Goal: Task Accomplishment & Management: Manage account settings

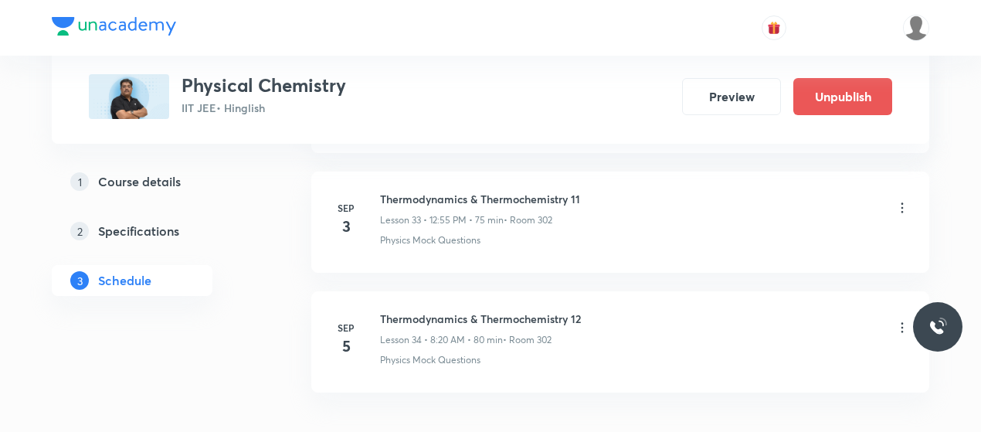
scroll to position [4770, 0]
click at [447, 192] on h6 "Thermodynamics & Thermochemistry 11" at bounding box center [480, 200] width 200 height 16
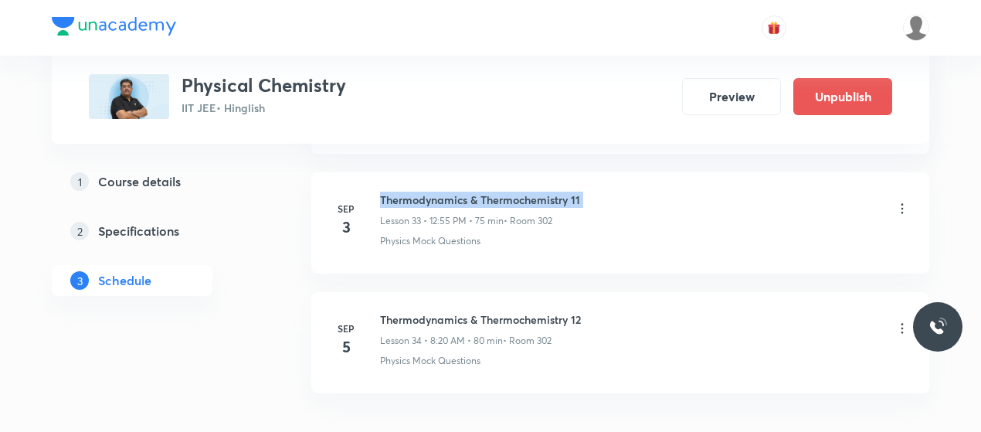
click at [447, 192] on h6 "Thermodynamics & Thermochemistry 11" at bounding box center [480, 200] width 200 height 16
copy h6 "Thermodynamics & Thermochemistry 11"
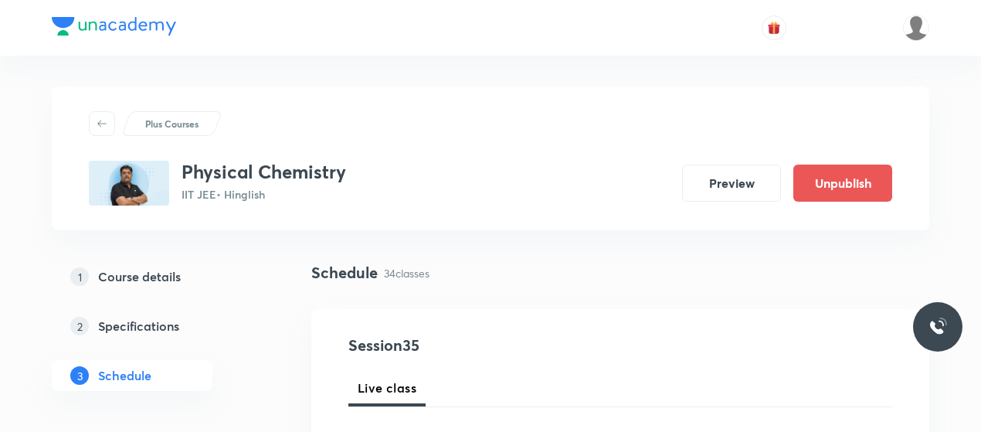
scroll to position [168, 0]
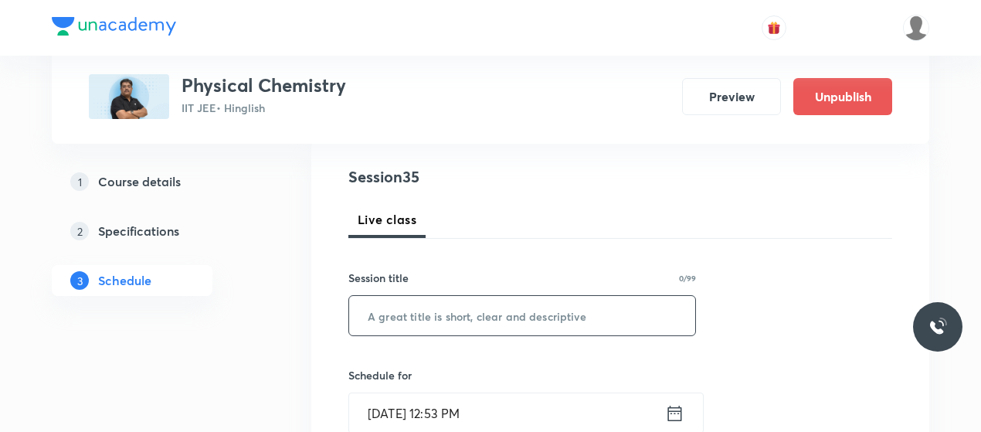
click at [460, 331] on input "text" at bounding box center [522, 315] width 346 height 39
paste input "Thermodynamics & Thermochemistry 11"
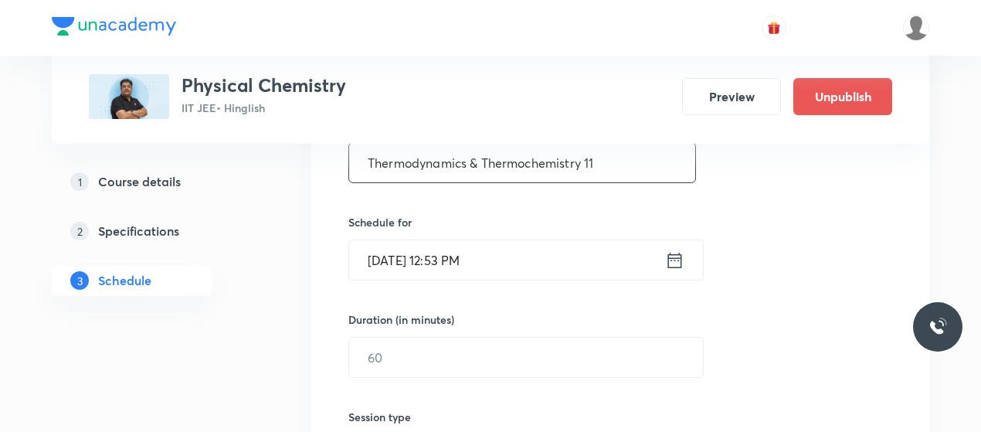
scroll to position [326, 0]
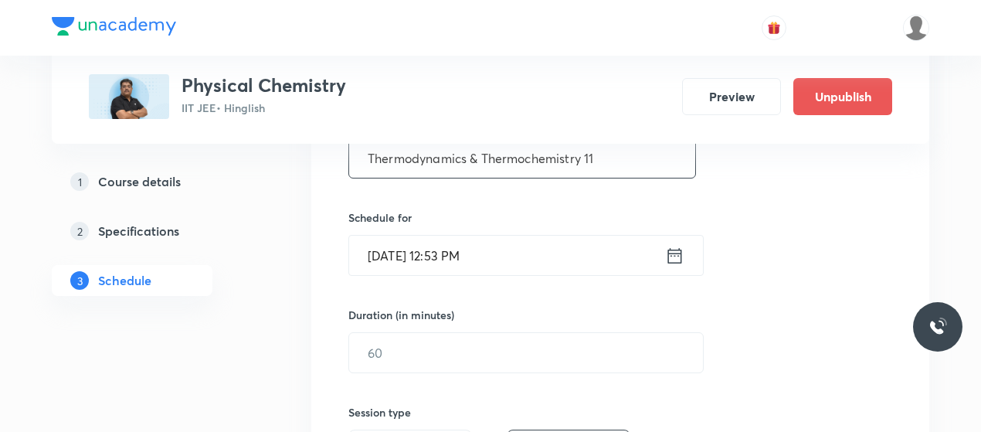
type input "Thermodynamics & Thermochemistry 11"
click at [439, 259] on input "Sep 4, 2025, 12:53 PM" at bounding box center [507, 255] width 316 height 39
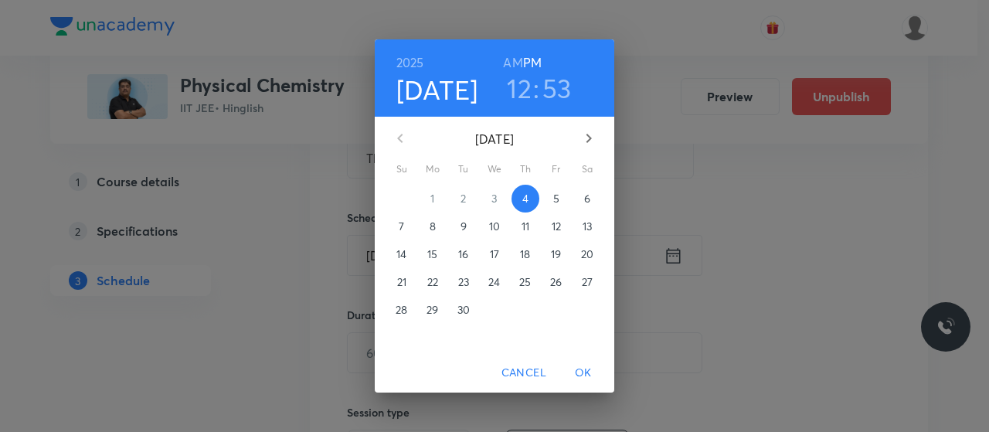
click at [544, 90] on h3 "53" at bounding box center [556, 88] width 29 height 32
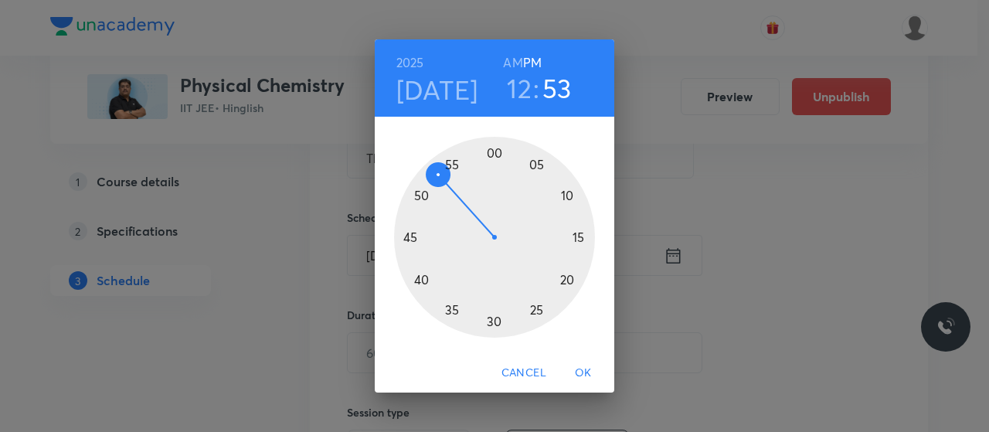
click at [451, 160] on div at bounding box center [494, 237] width 201 height 201
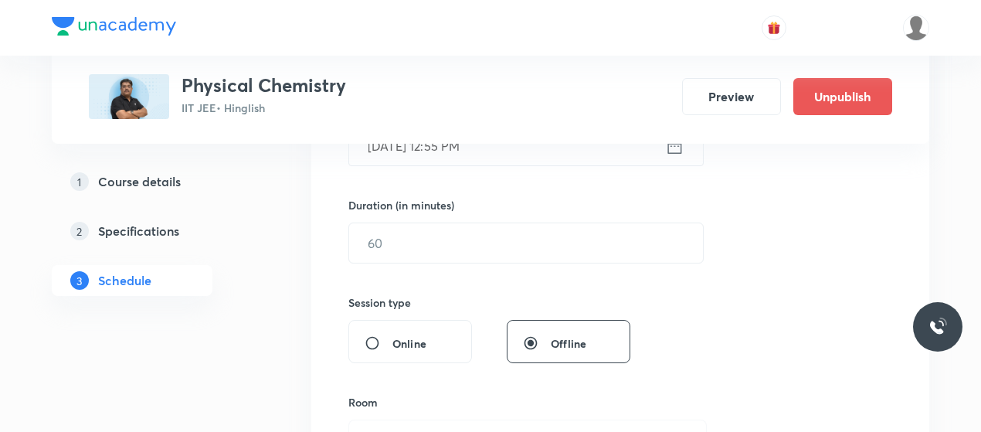
scroll to position [437, 0]
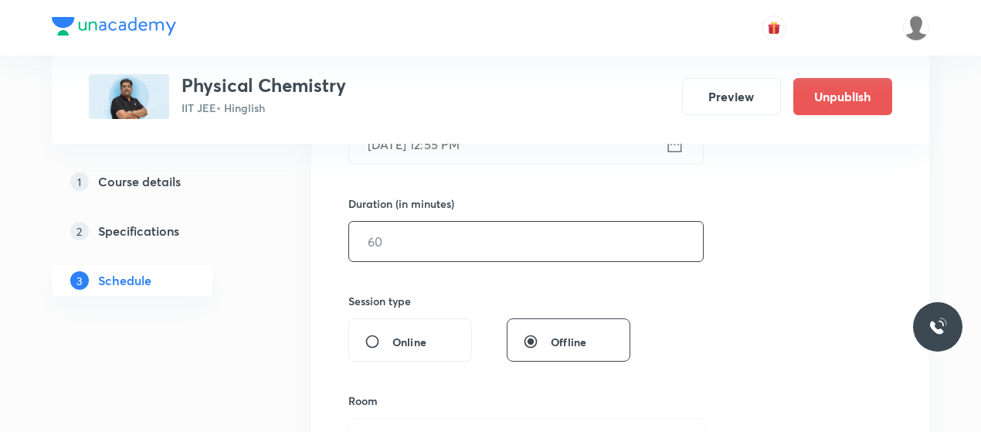
click at [460, 247] on input "text" at bounding box center [526, 241] width 354 height 39
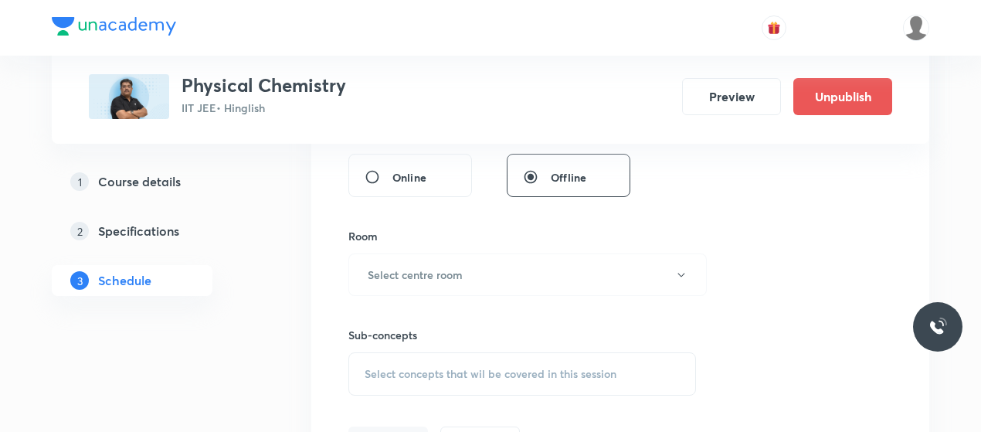
scroll to position [602, 0]
type input "80"
click at [460, 274] on h6 "Select centre room" at bounding box center [415, 274] width 95 height 16
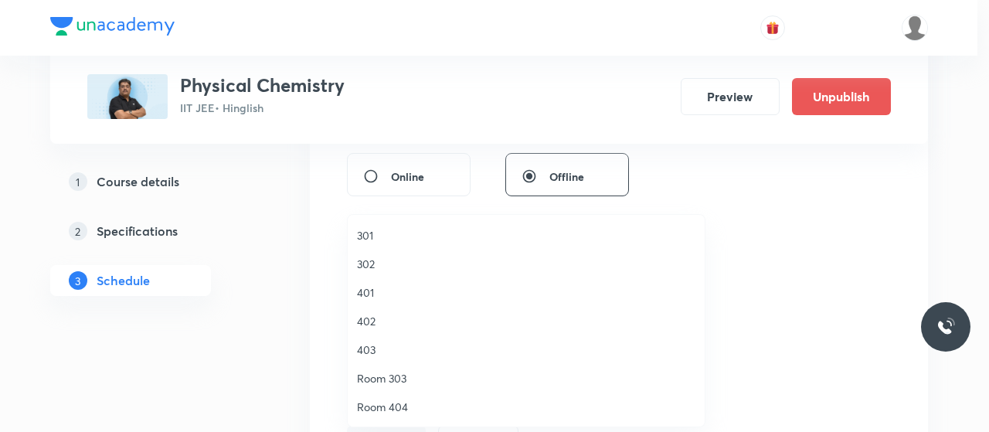
click at [371, 351] on span "403" at bounding box center [526, 349] width 338 height 16
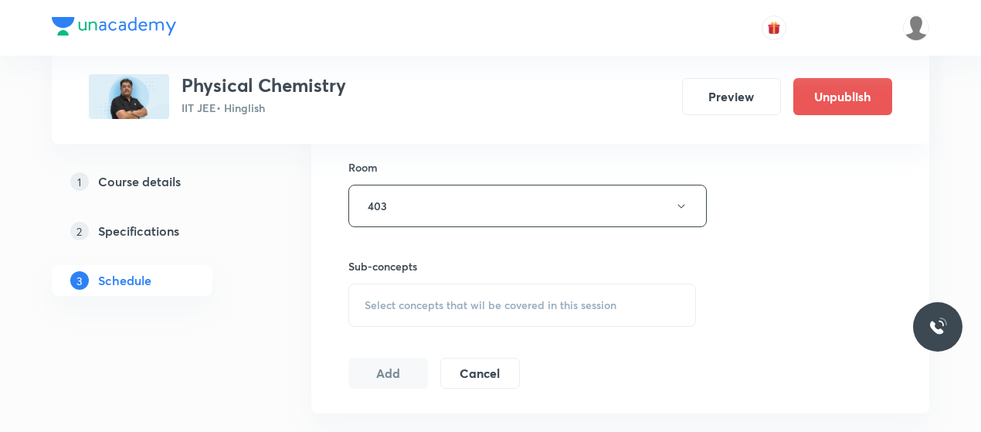
scroll to position [671, 0]
click at [477, 307] on span "Select concepts that wil be covered in this session" at bounding box center [491, 304] width 252 height 12
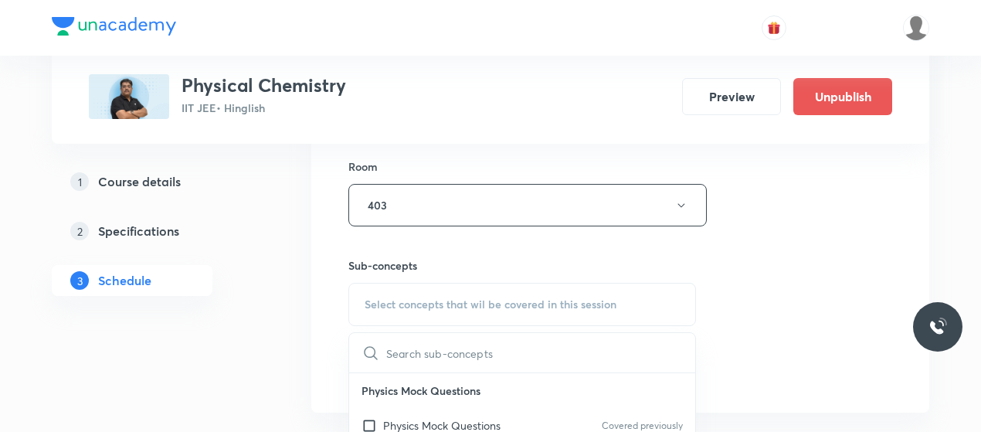
scroll to position [743, 0]
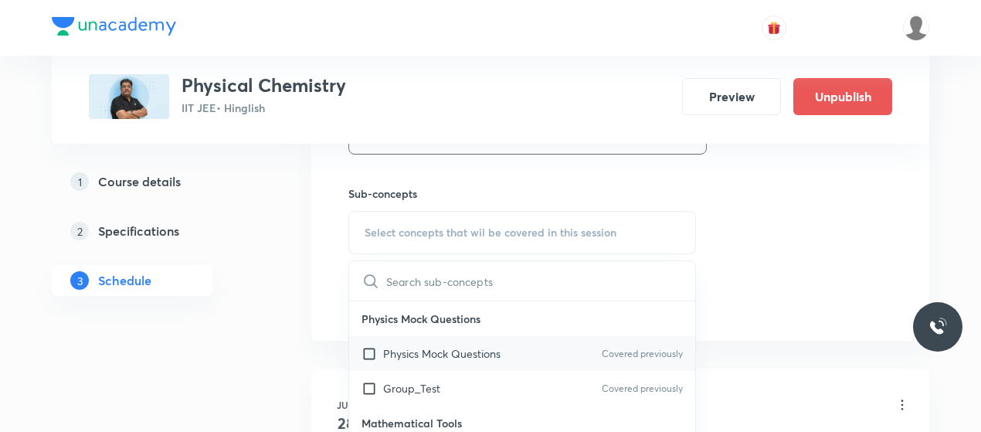
click at [426, 353] on p "Physics Mock Questions" at bounding box center [441, 353] width 117 height 16
checkbox input "true"
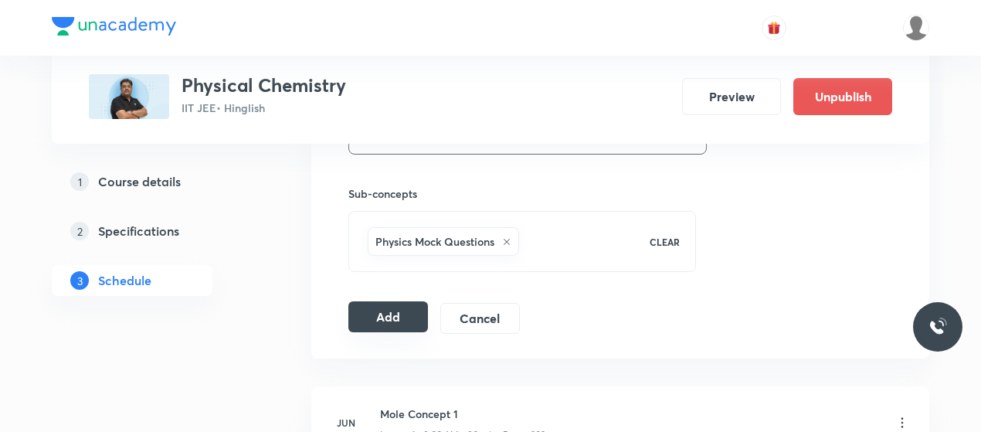
click at [360, 314] on button "Add" at bounding box center [388, 316] width 80 height 31
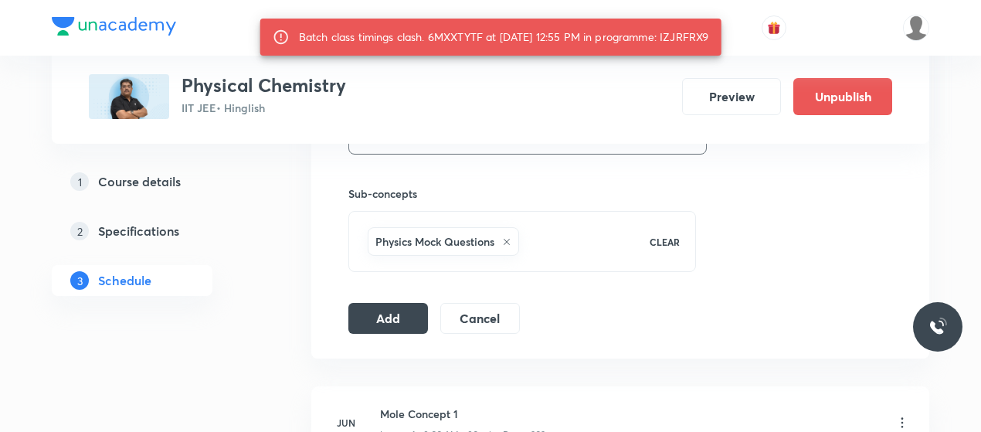
click at [310, 51] on div "Batch class timings clash. 6MXXTYTF at 04 Sep 2025 12:55 PM in programme: IZJRF…" at bounding box center [504, 37] width 410 height 28
copy div "IZJRFRX9"
click at [394, 315] on button "Add" at bounding box center [388, 316] width 80 height 31
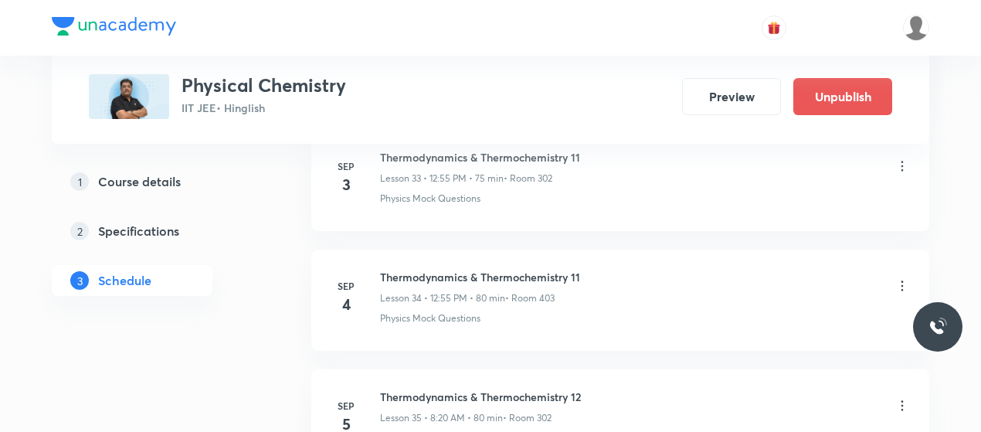
scroll to position [4268, 0]
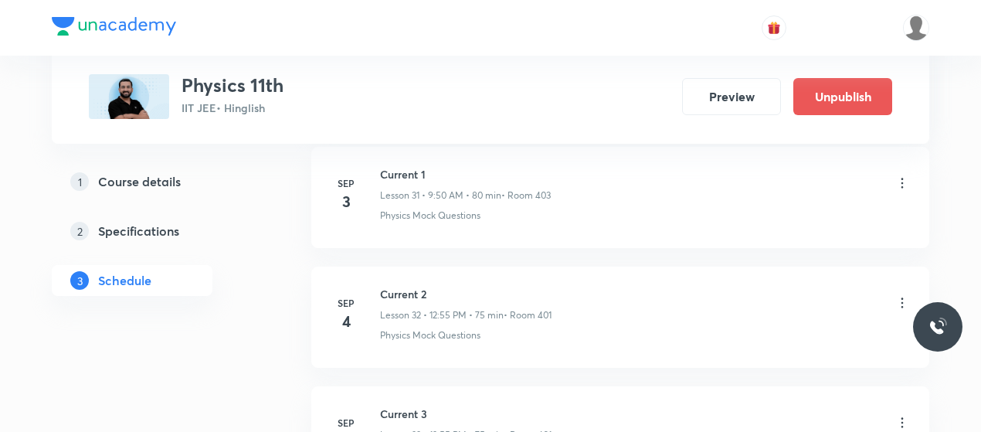
scroll to position [4662, 0]
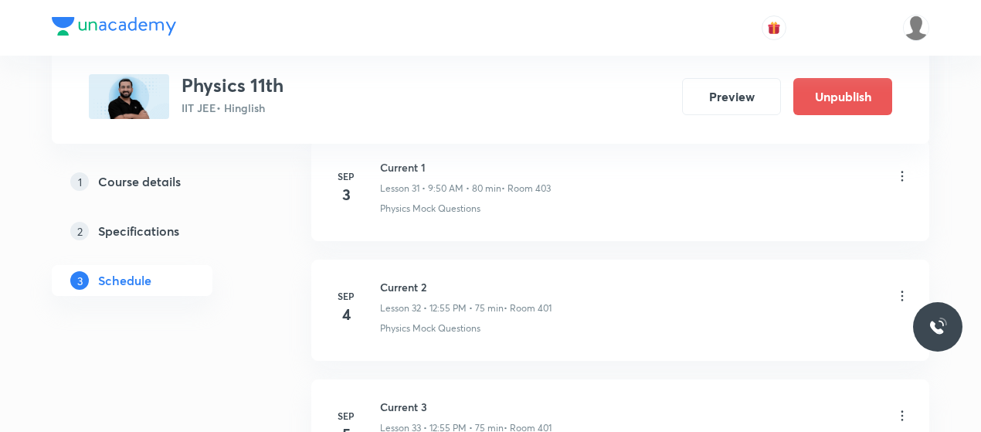
click at [902, 290] on icon at bounding box center [902, 295] width 2 height 10
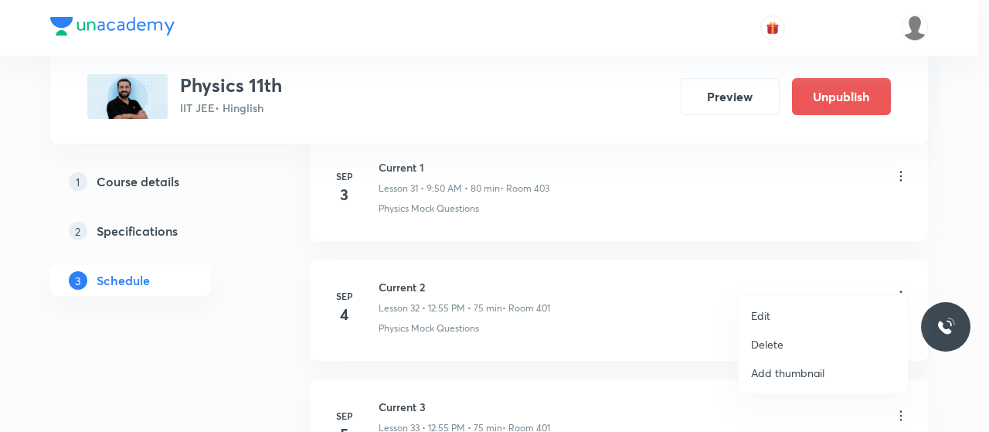
click at [773, 342] on p "Delete" at bounding box center [767, 344] width 32 height 16
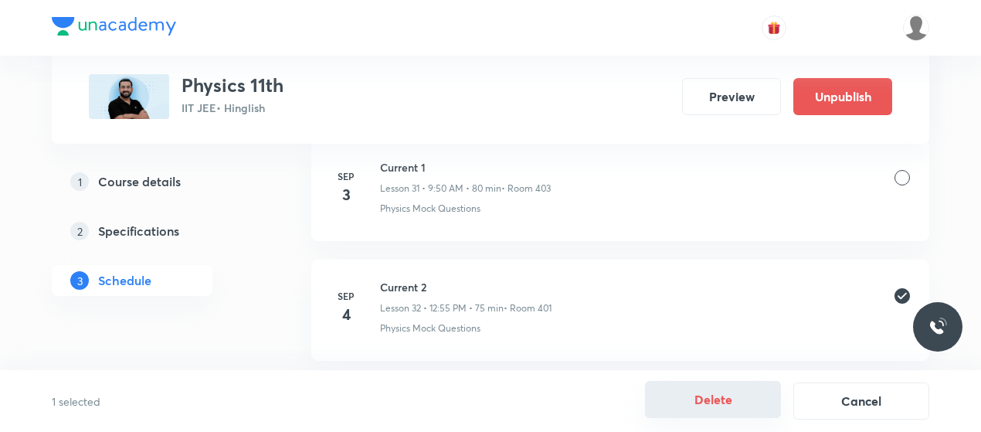
click at [717, 401] on button "Delete" at bounding box center [713, 399] width 136 height 37
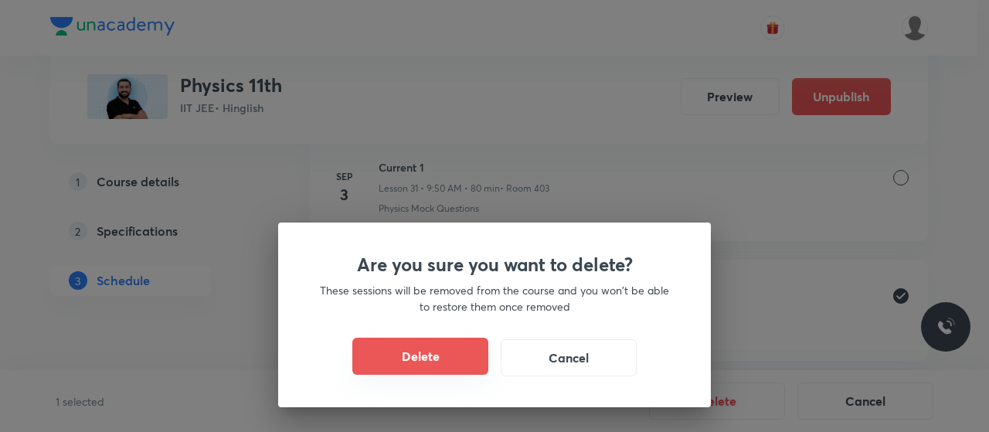
click at [416, 344] on button "Delete" at bounding box center [420, 356] width 136 height 37
